Goal: Task Accomplishment & Management: Use online tool/utility

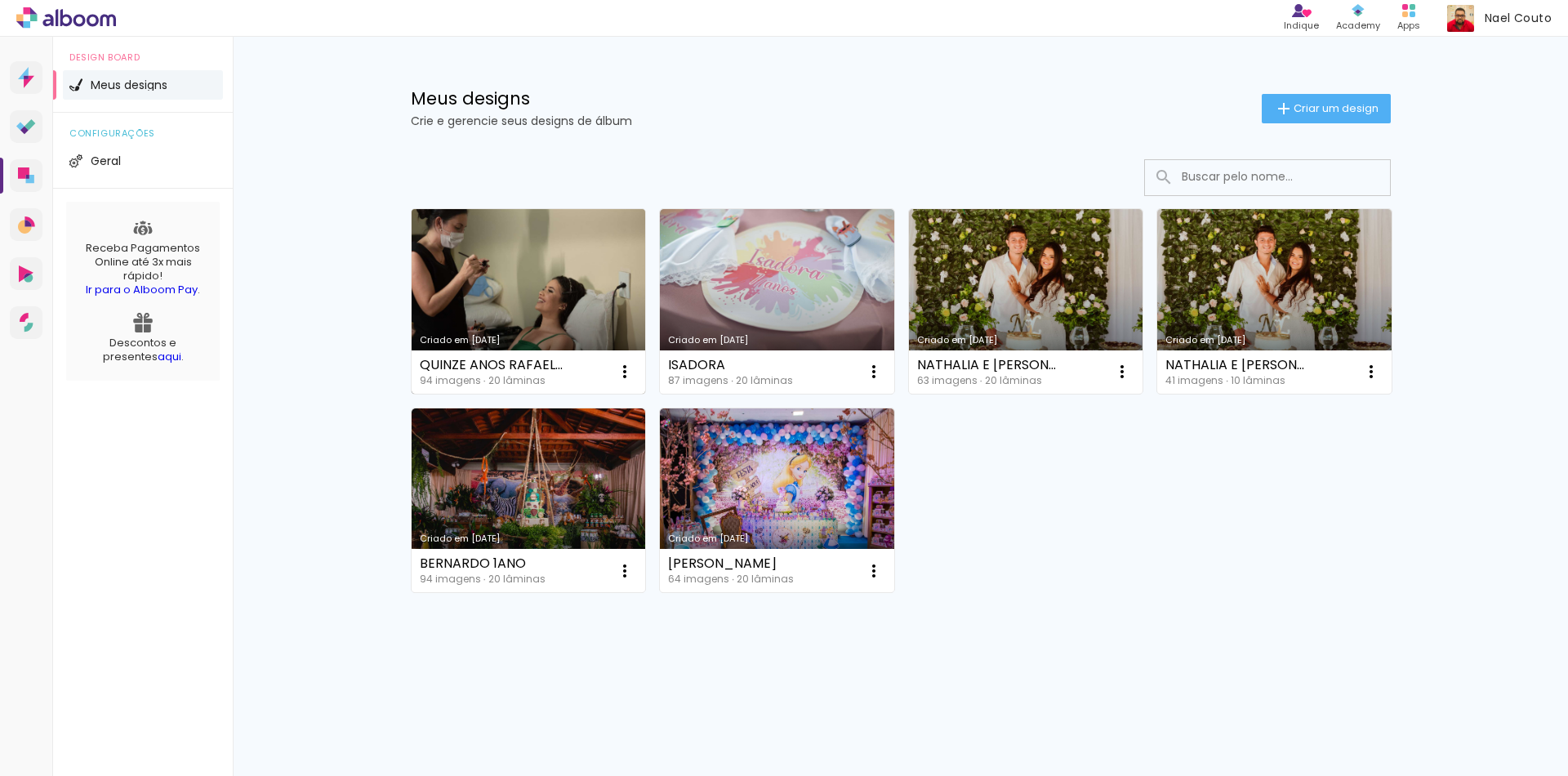
click at [567, 262] on link "Criado em [DATE]" at bounding box center [529, 301] width 234 height 184
